Goal: Transaction & Acquisition: Download file/media

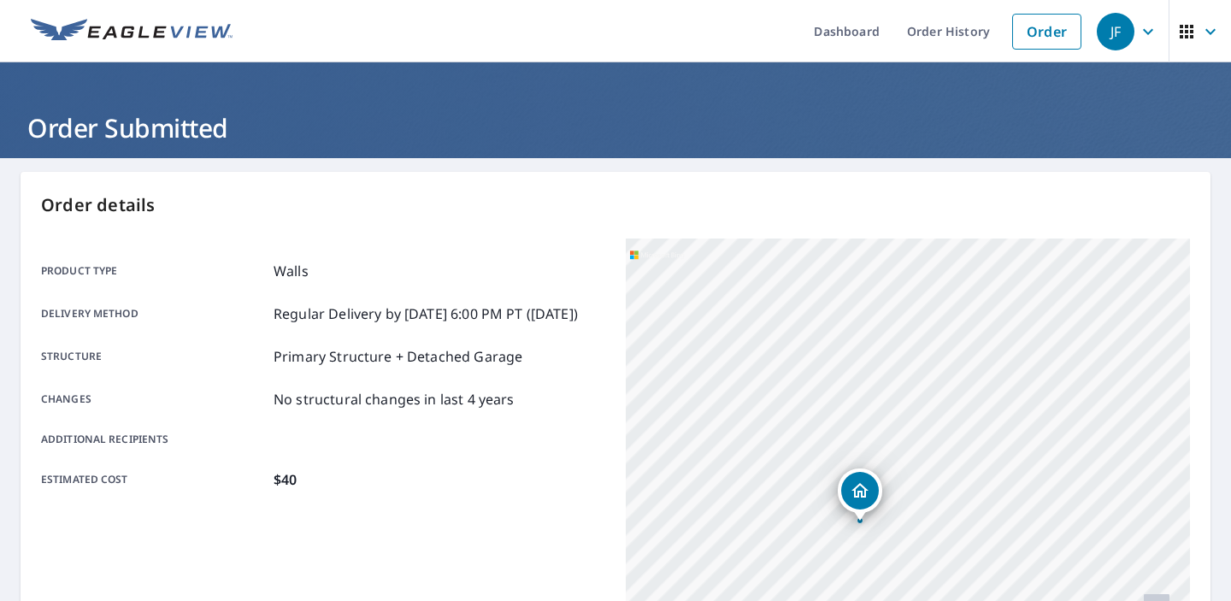
drag, startPoint x: 0, startPoint y: 0, endPoint x: 935, endPoint y: 451, distance: 1037.9
click at [936, 451] on div "[STREET_ADDRESS]" at bounding box center [908, 453] width 564 height 428
click at [851, 29] on link "Dashboard" at bounding box center [846, 31] width 93 height 62
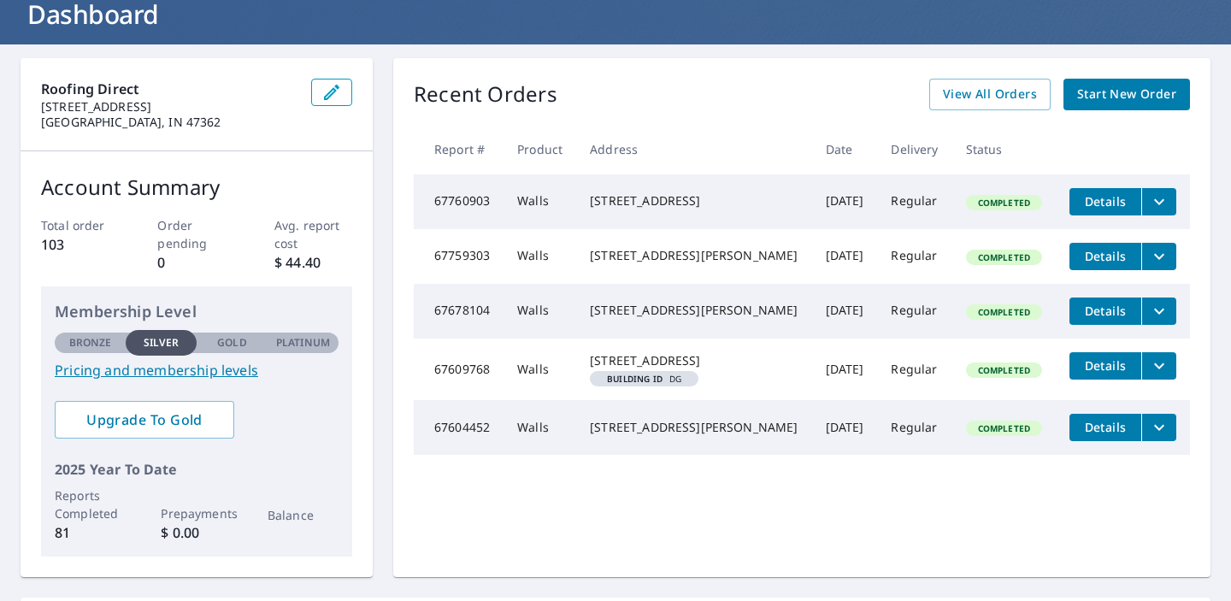
scroll to position [109, 0]
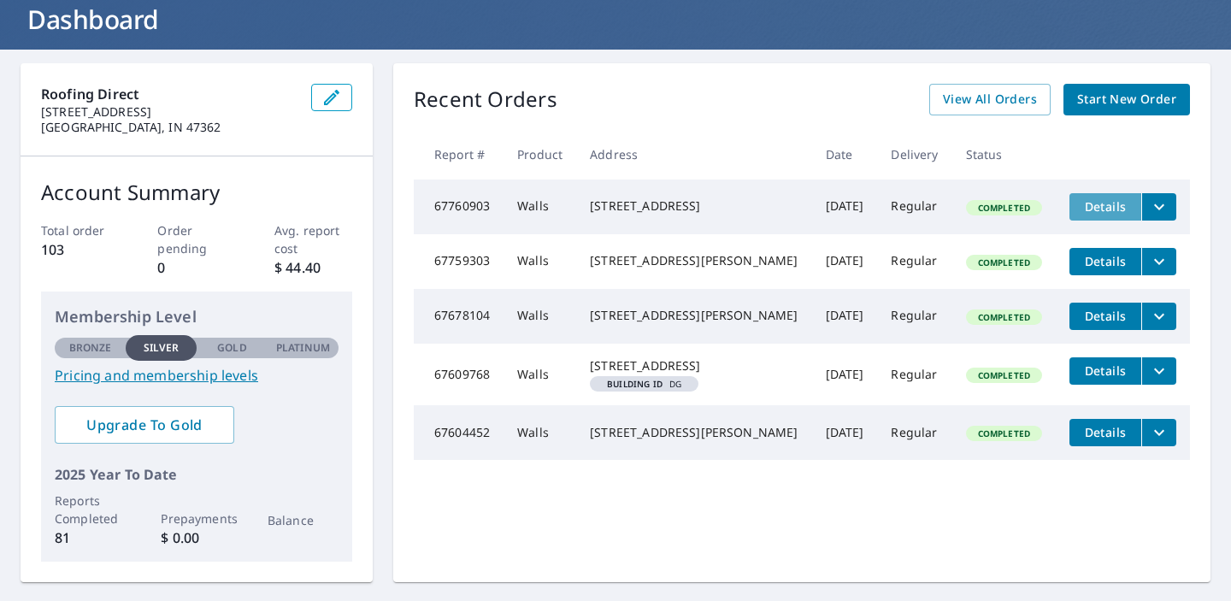
click at [1092, 207] on span "Details" at bounding box center [1105, 206] width 51 height 16
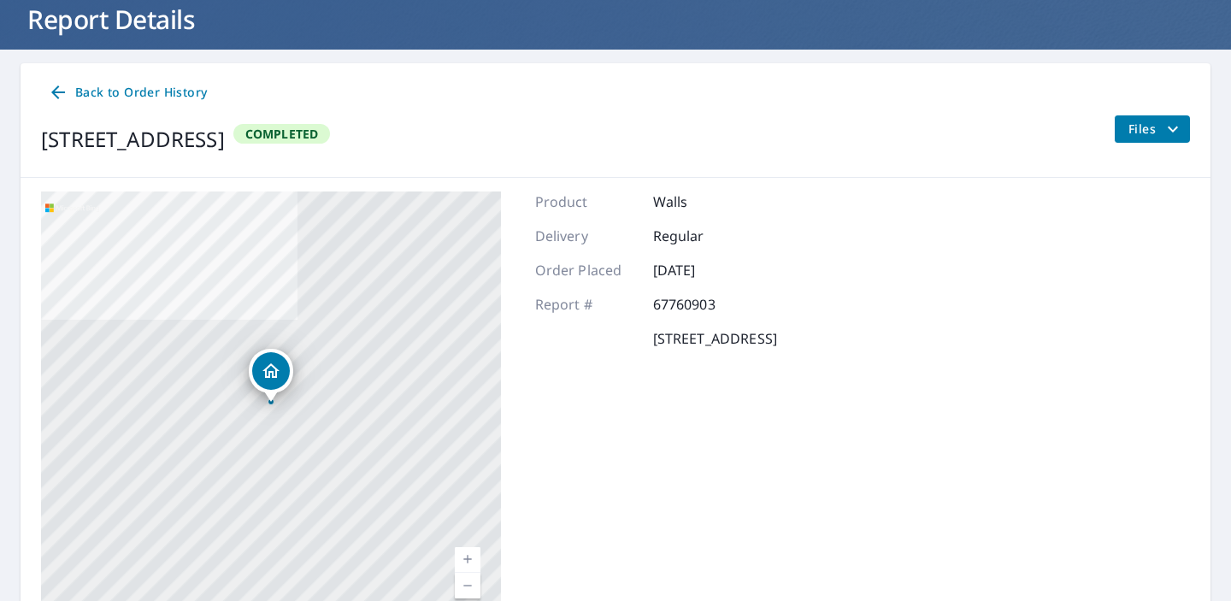
click at [1159, 129] on span "Files" at bounding box center [1156, 129] width 55 height 21
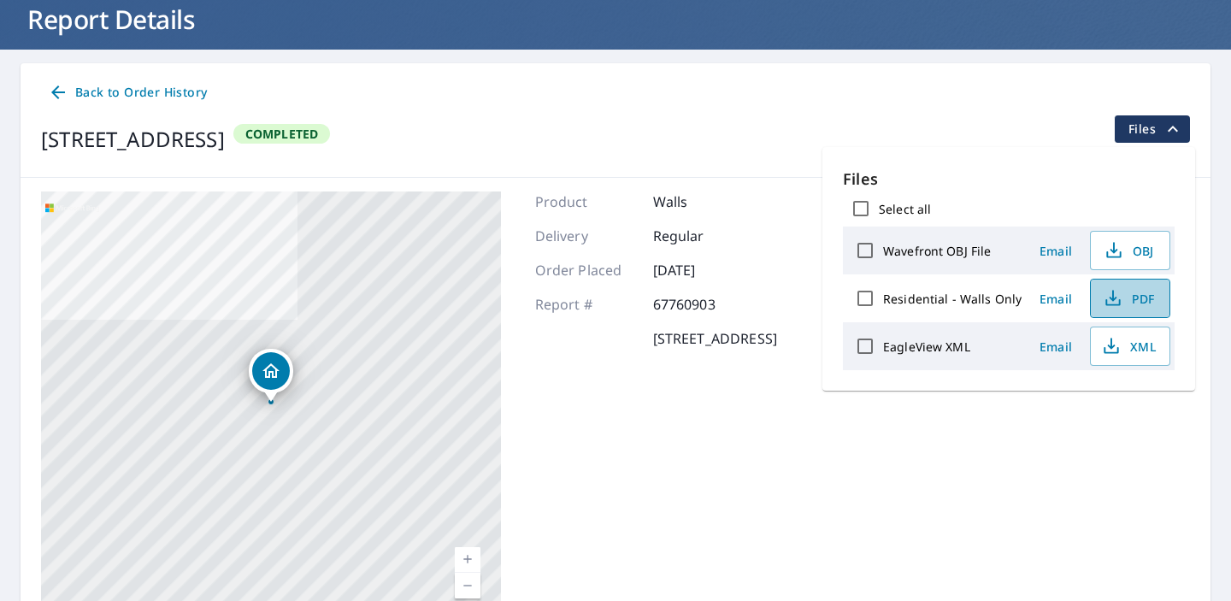
click at [1137, 292] on span "PDF" at bounding box center [1128, 298] width 55 height 21
